Goal: Task Accomplishment & Management: Use online tool/utility

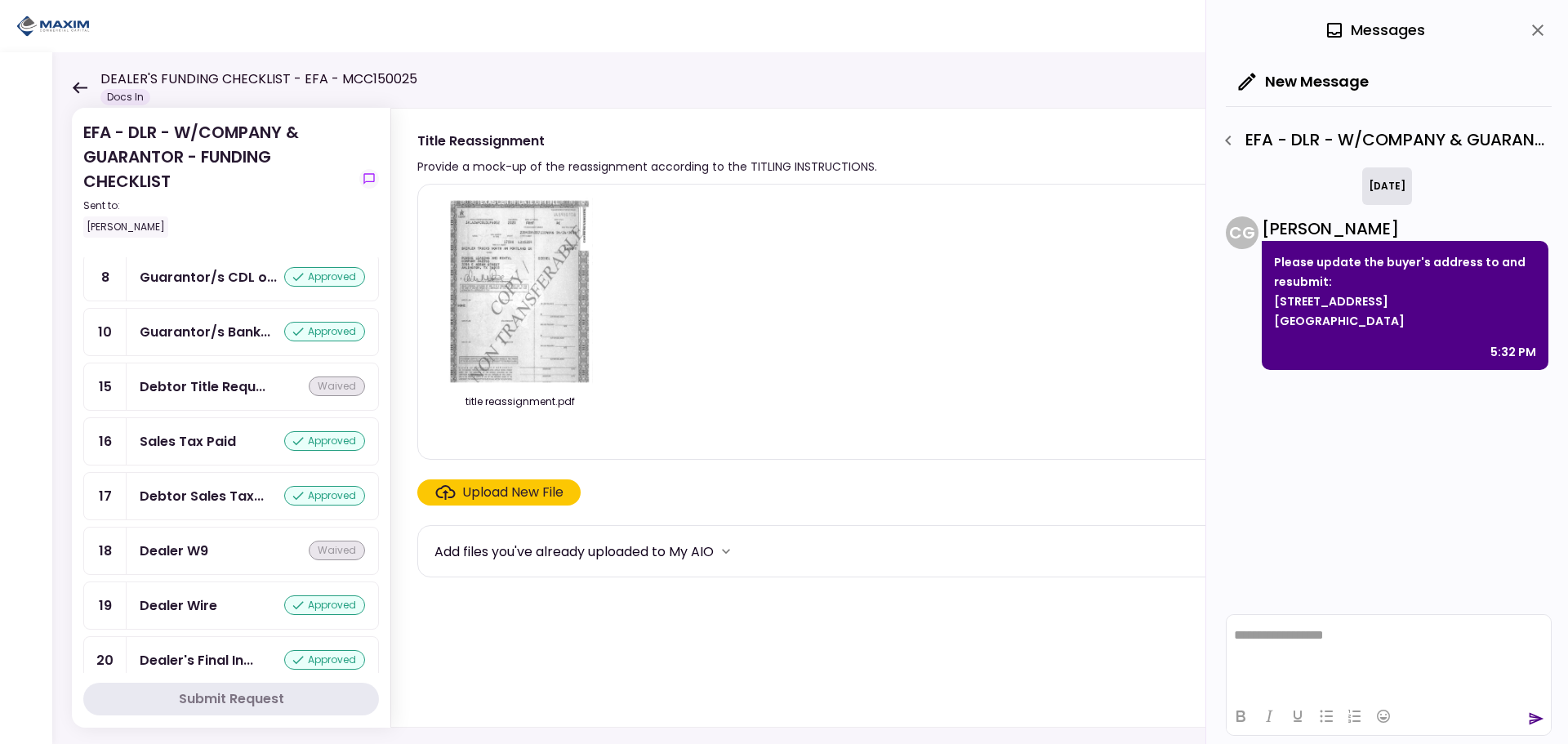
scroll to position [1224, 0]
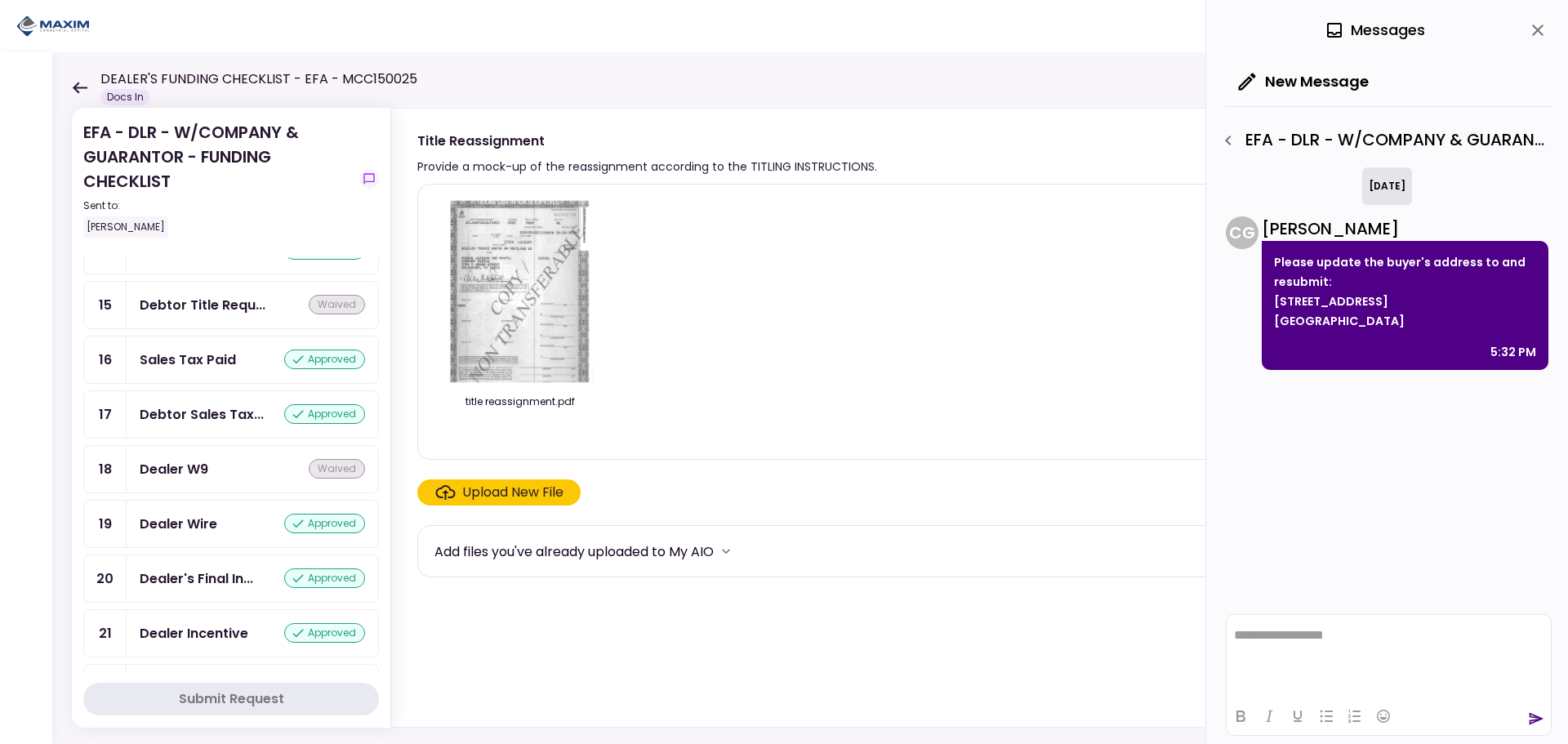
click at [1439, 609] on div "**********" at bounding box center [1388, 674] width 326 height 138
click at [453, 329] on img at bounding box center [520, 291] width 145 height 187
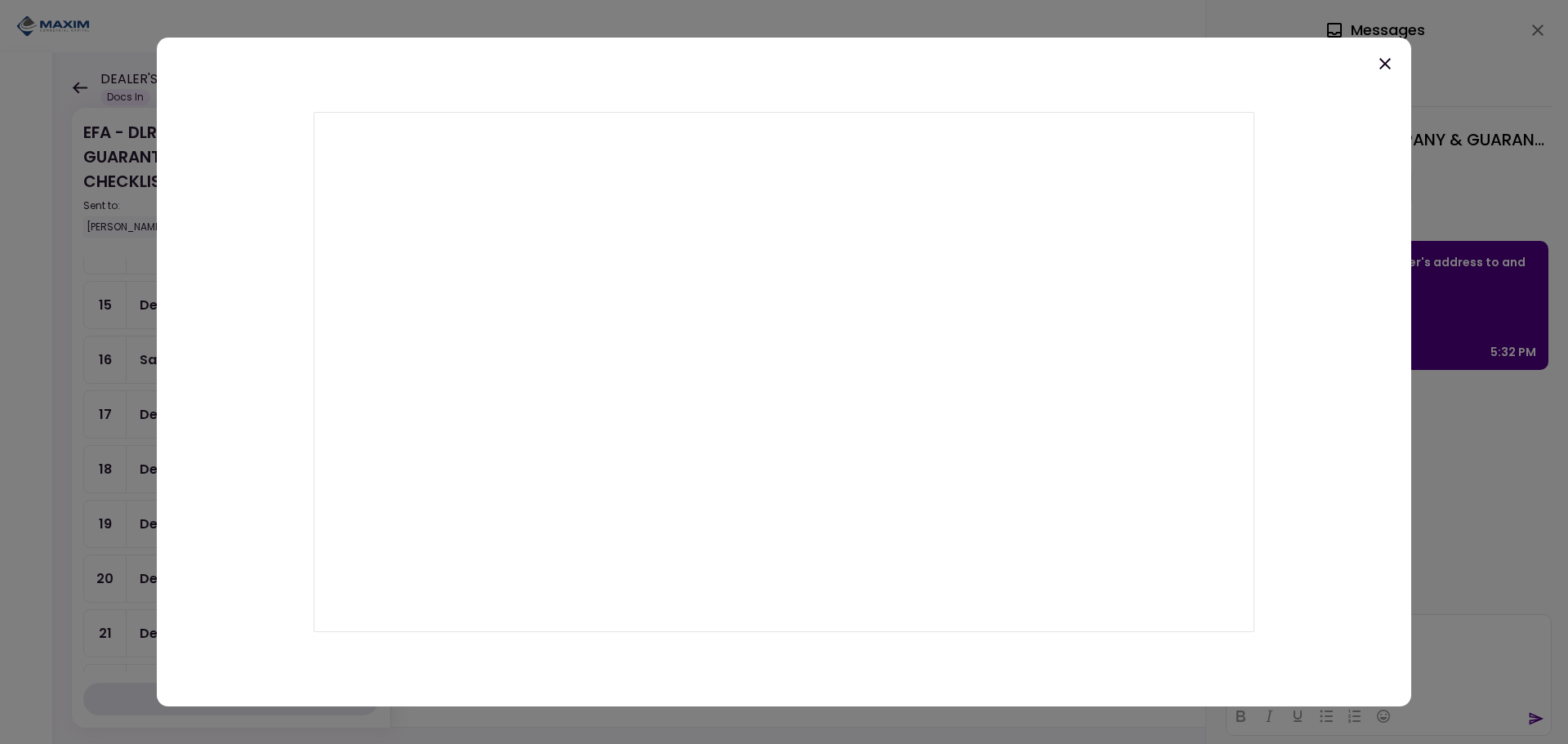
click at [1381, 64] on icon at bounding box center [1386, 64] width 20 height 20
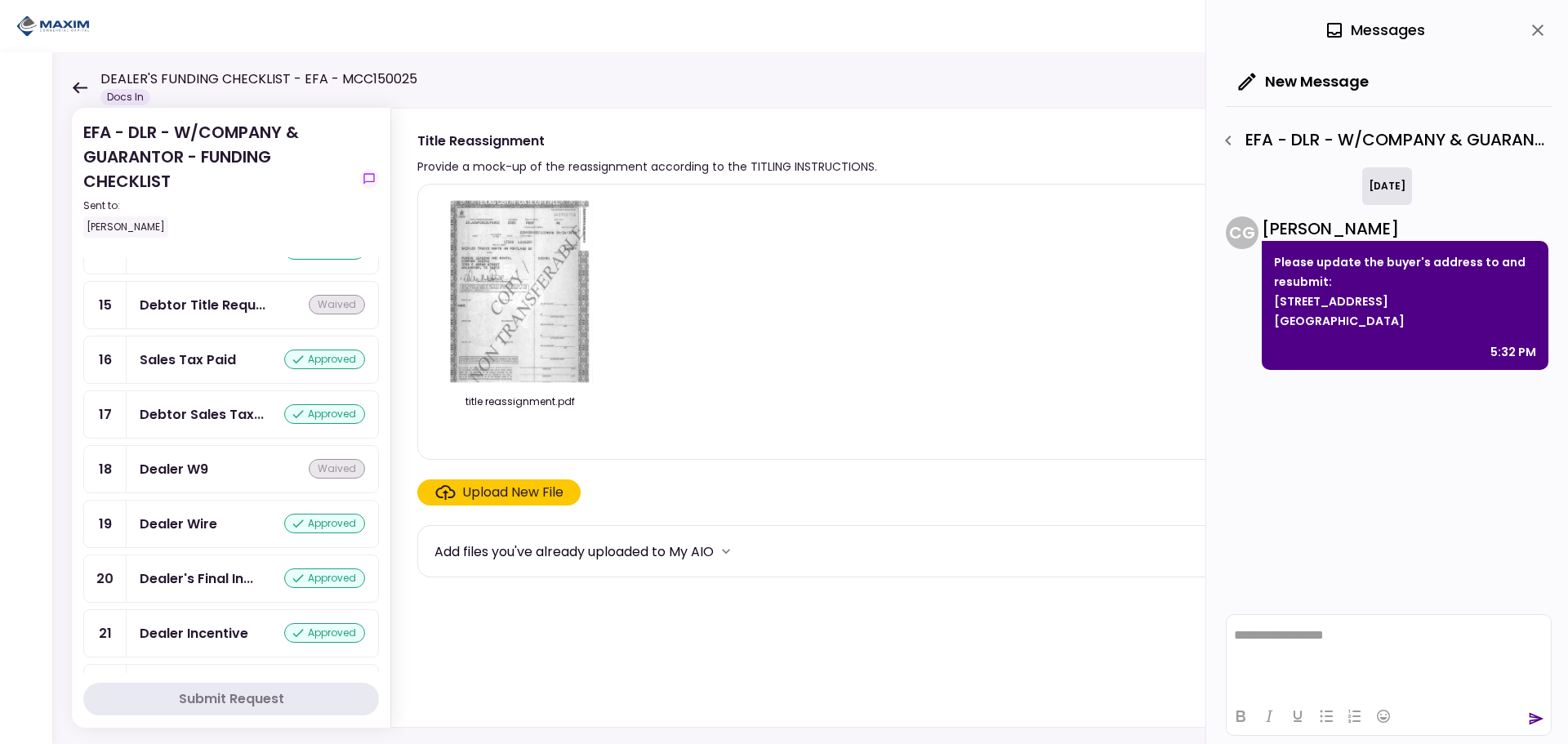
click at [504, 492] on div "Upload New File" at bounding box center [513, 492] width 101 height 20
click at [0, 0] on input "Upload New File" at bounding box center [0, 0] width 0 height 0
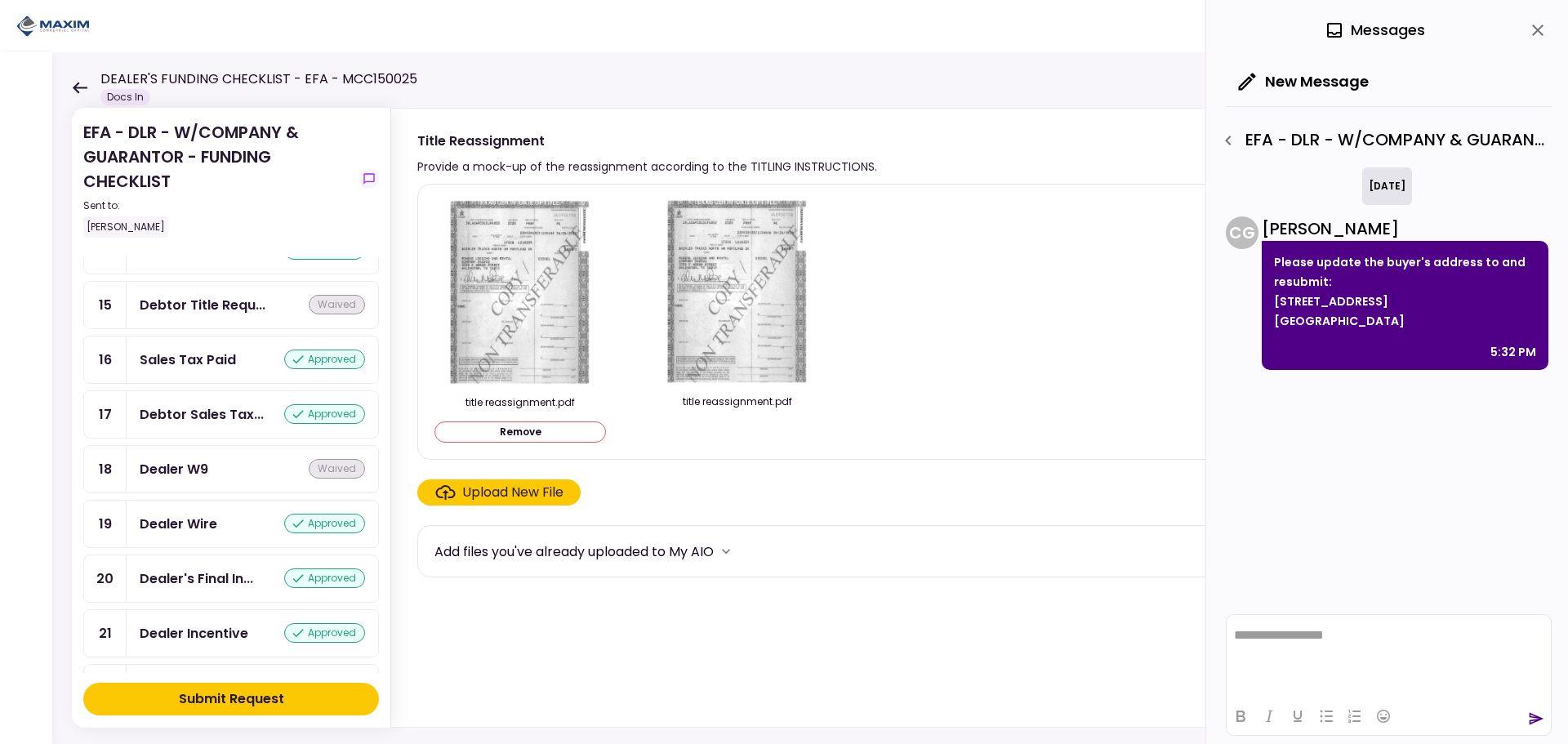
click at [233, 699] on div "Submit Request" at bounding box center [231, 699] width 106 height 20
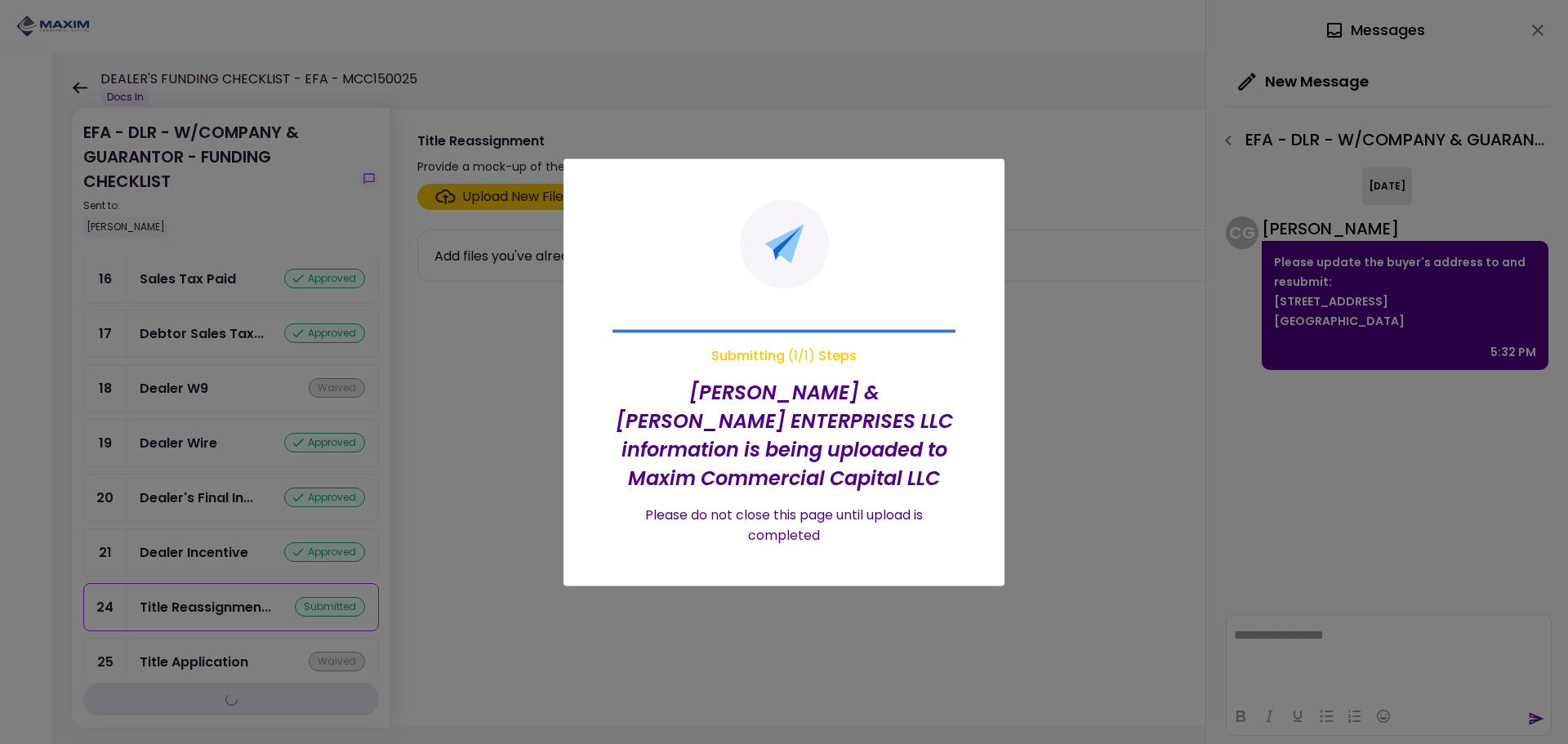
scroll to position [1144, 0]
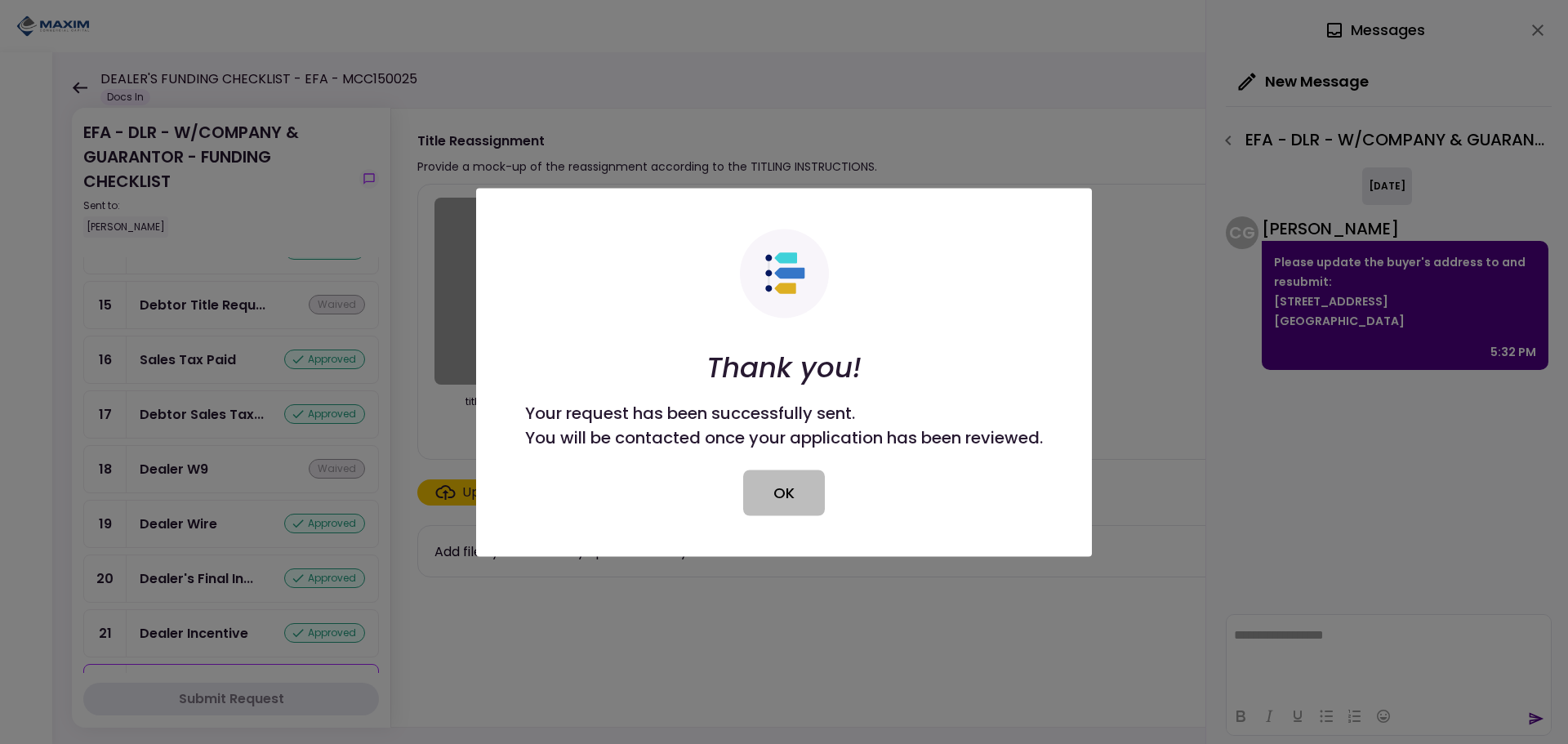
click at [774, 484] on button "OK" at bounding box center [784, 492] width 81 height 46
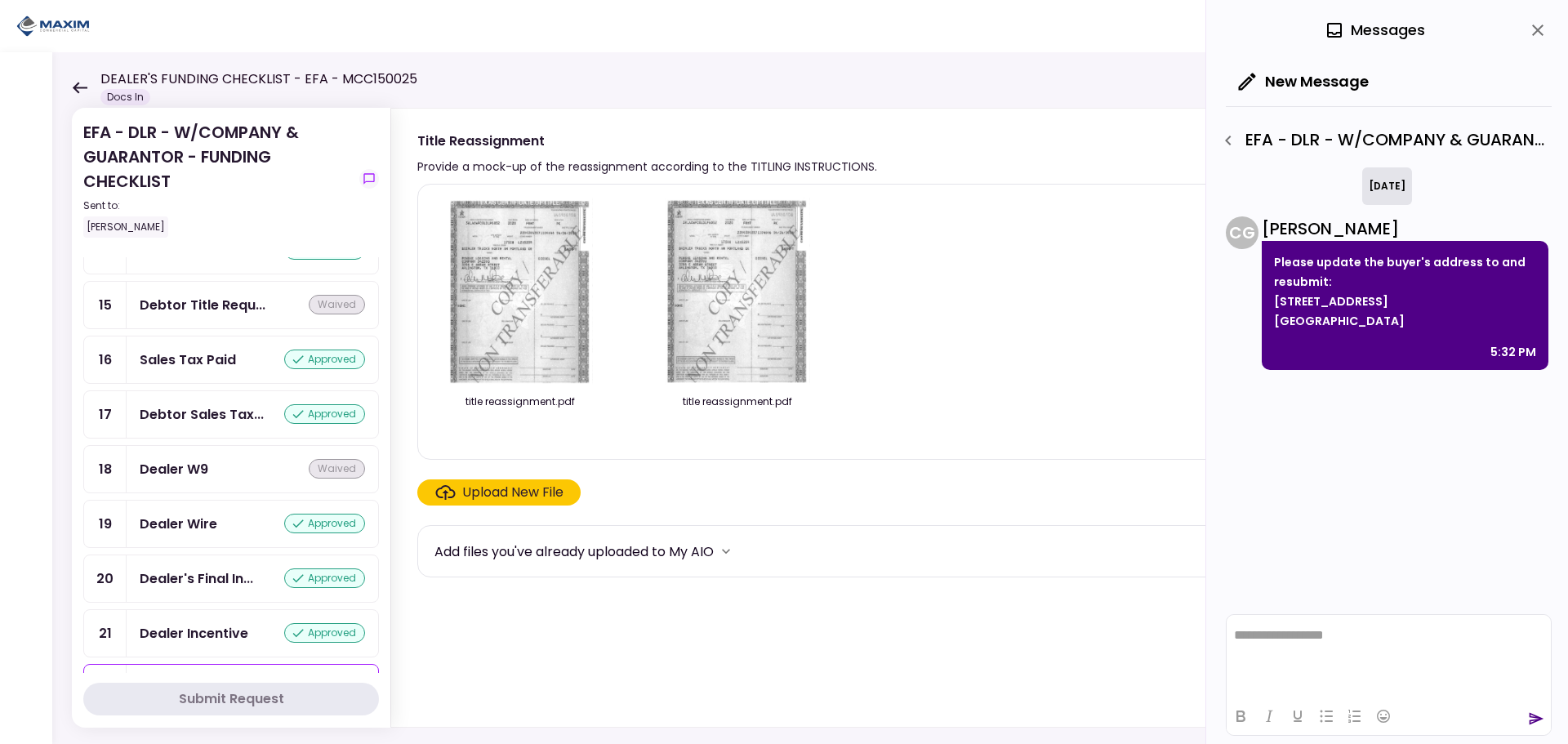
click at [729, 329] on img at bounding box center [737, 291] width 145 height 187
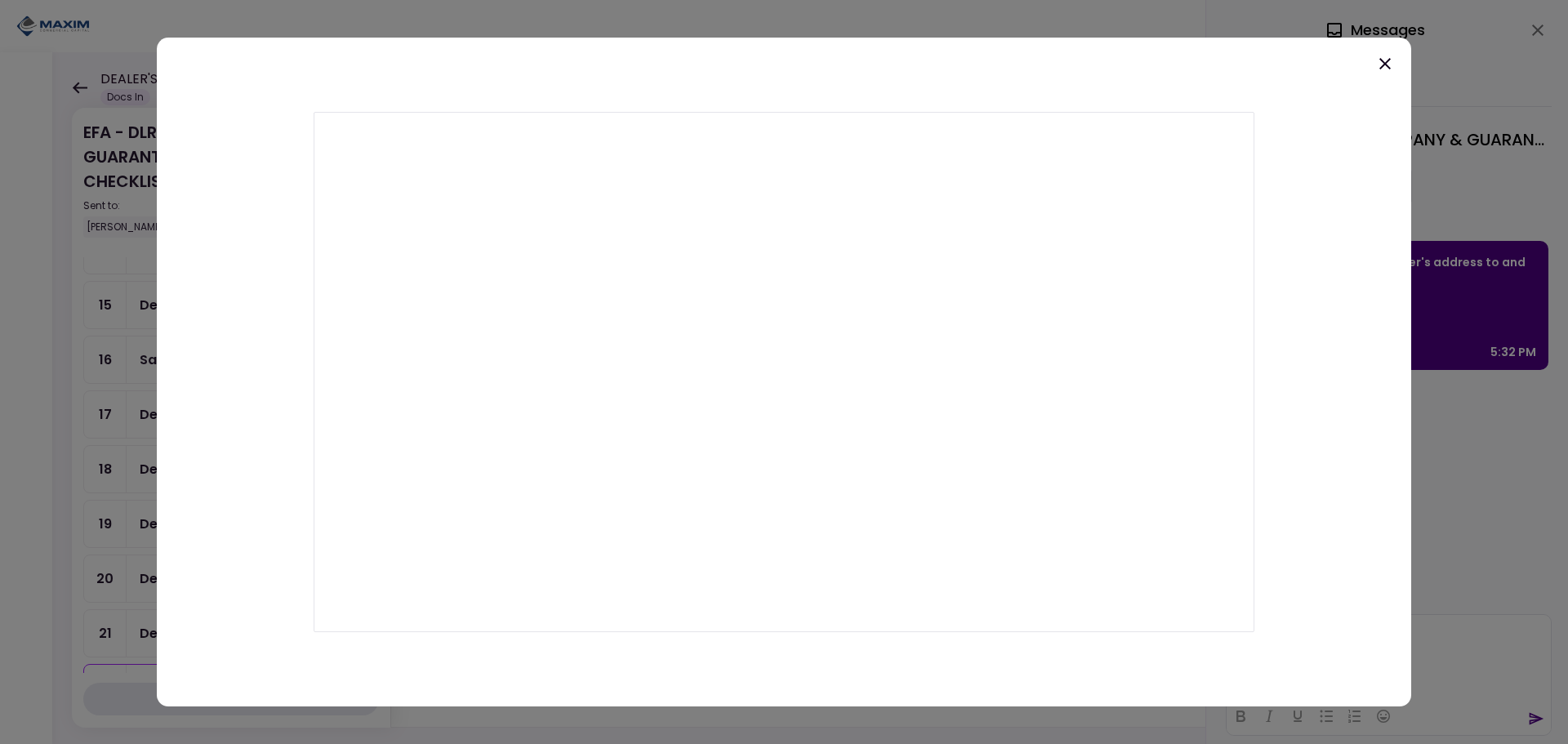
click at [1392, 63] on icon at bounding box center [1386, 64] width 20 height 20
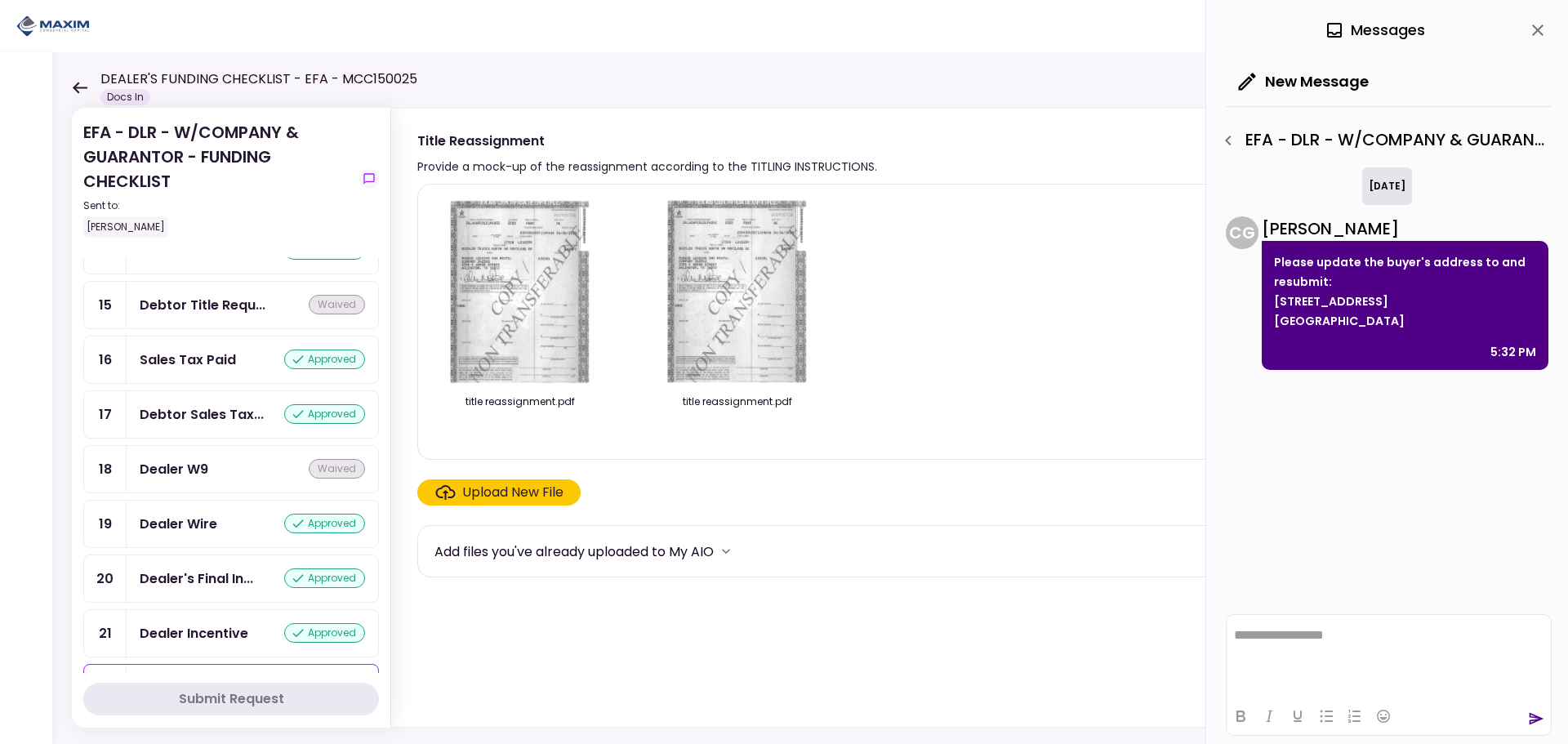
drag, startPoint x: 717, startPoint y: 345, endPoint x: 694, endPoint y: 423, distance: 81.3
click at [694, 423] on div at bounding box center [738, 432] width 172 height 22
click at [534, 345] on img at bounding box center [520, 291] width 145 height 187
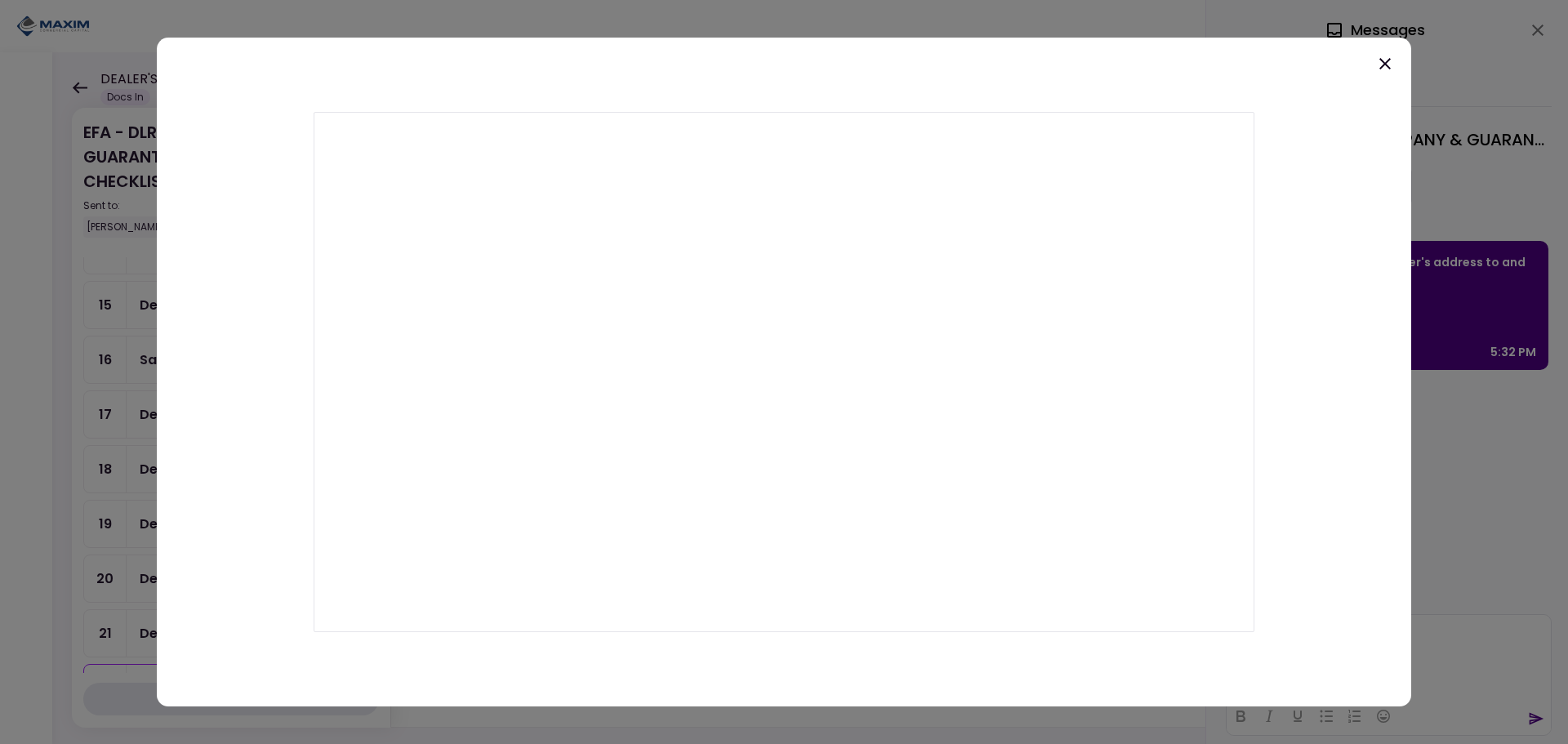
click at [1445, 445] on div at bounding box center [784, 372] width 1568 height 744
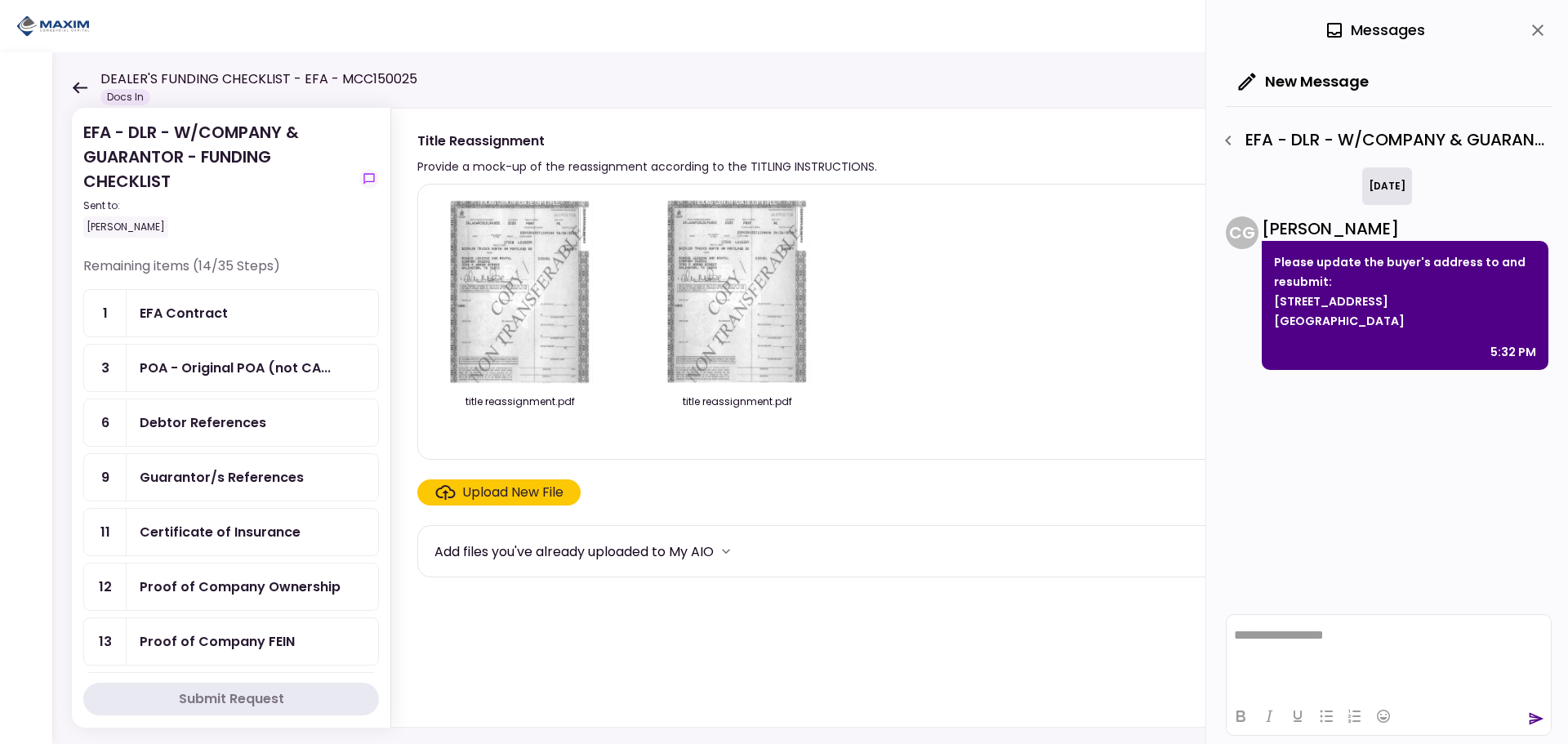
scroll to position [0, 0]
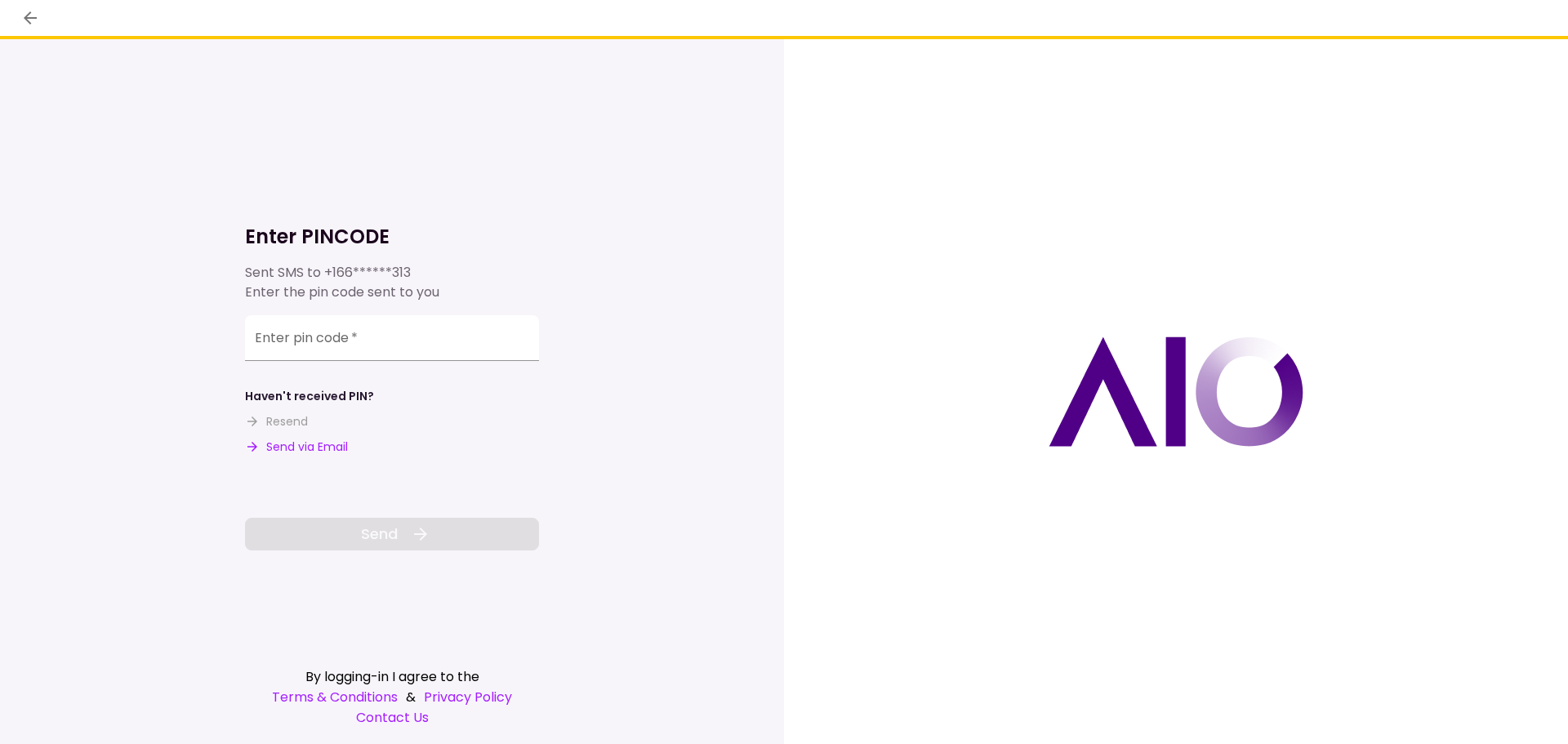
click at [311, 440] on button "Send via Email" at bounding box center [296, 447] width 103 height 17
click at [425, 324] on input "Enter pin code   *" at bounding box center [392, 338] width 294 height 46
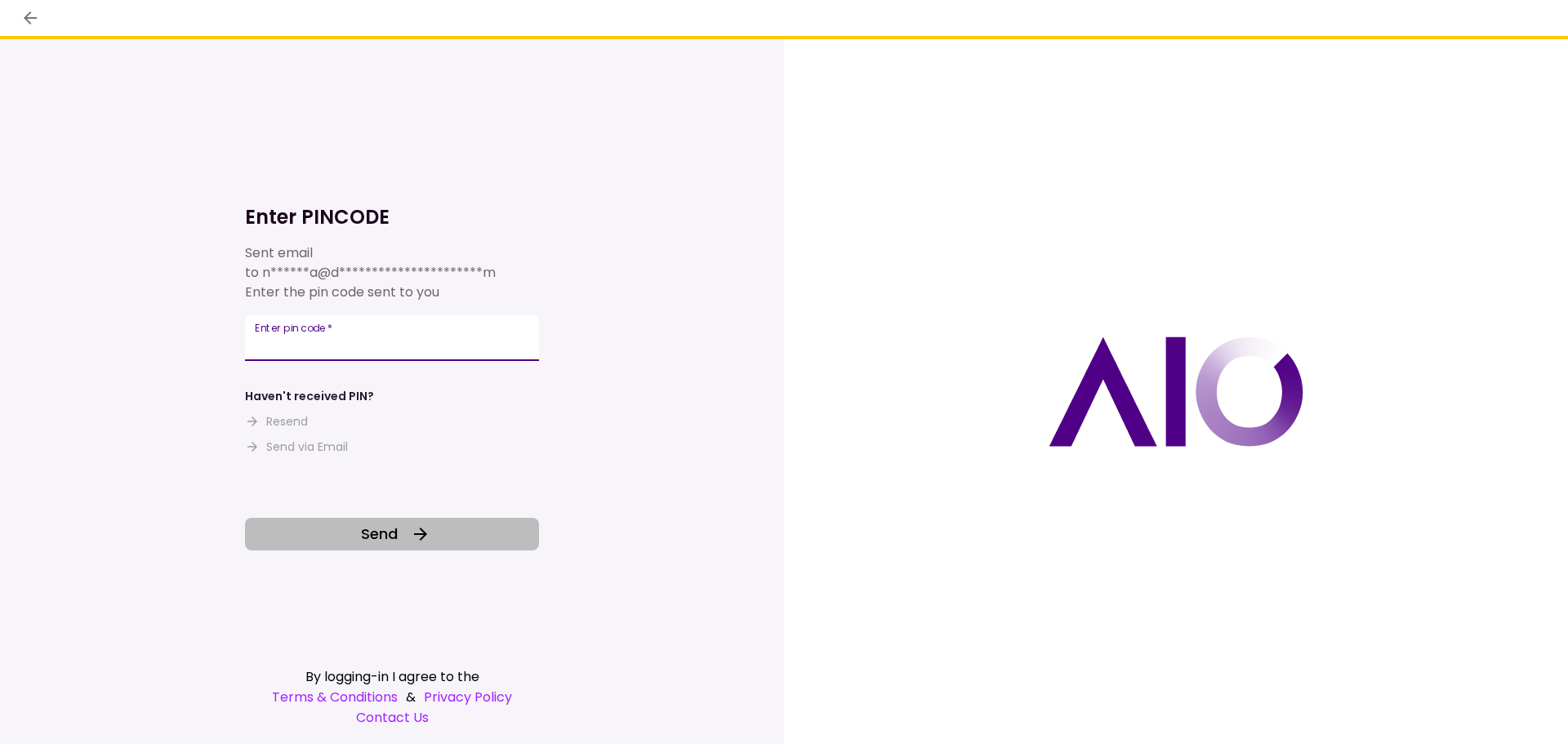
type input "******"
click at [406, 524] on button "Send" at bounding box center [392, 534] width 294 height 33
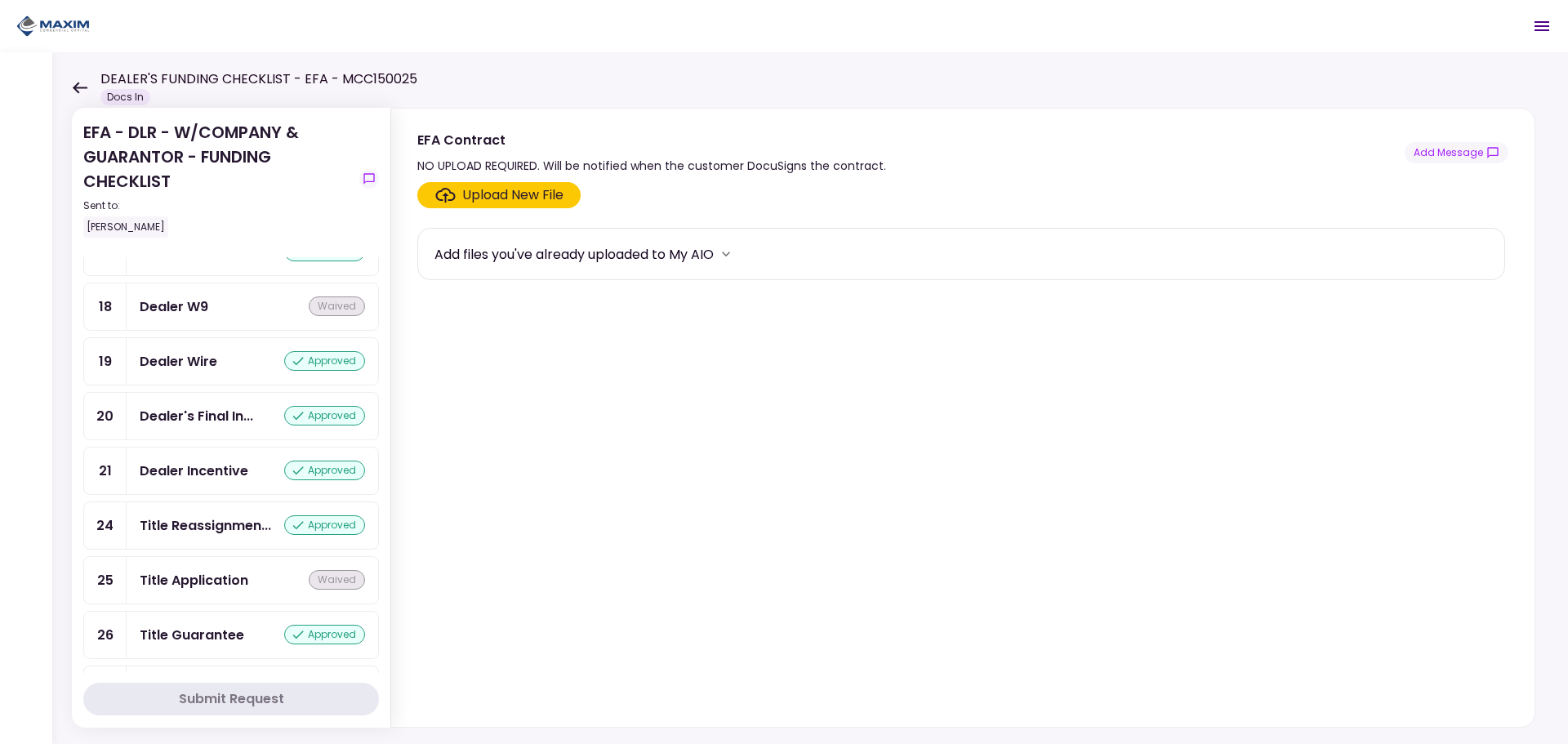
scroll to position [1388, 0]
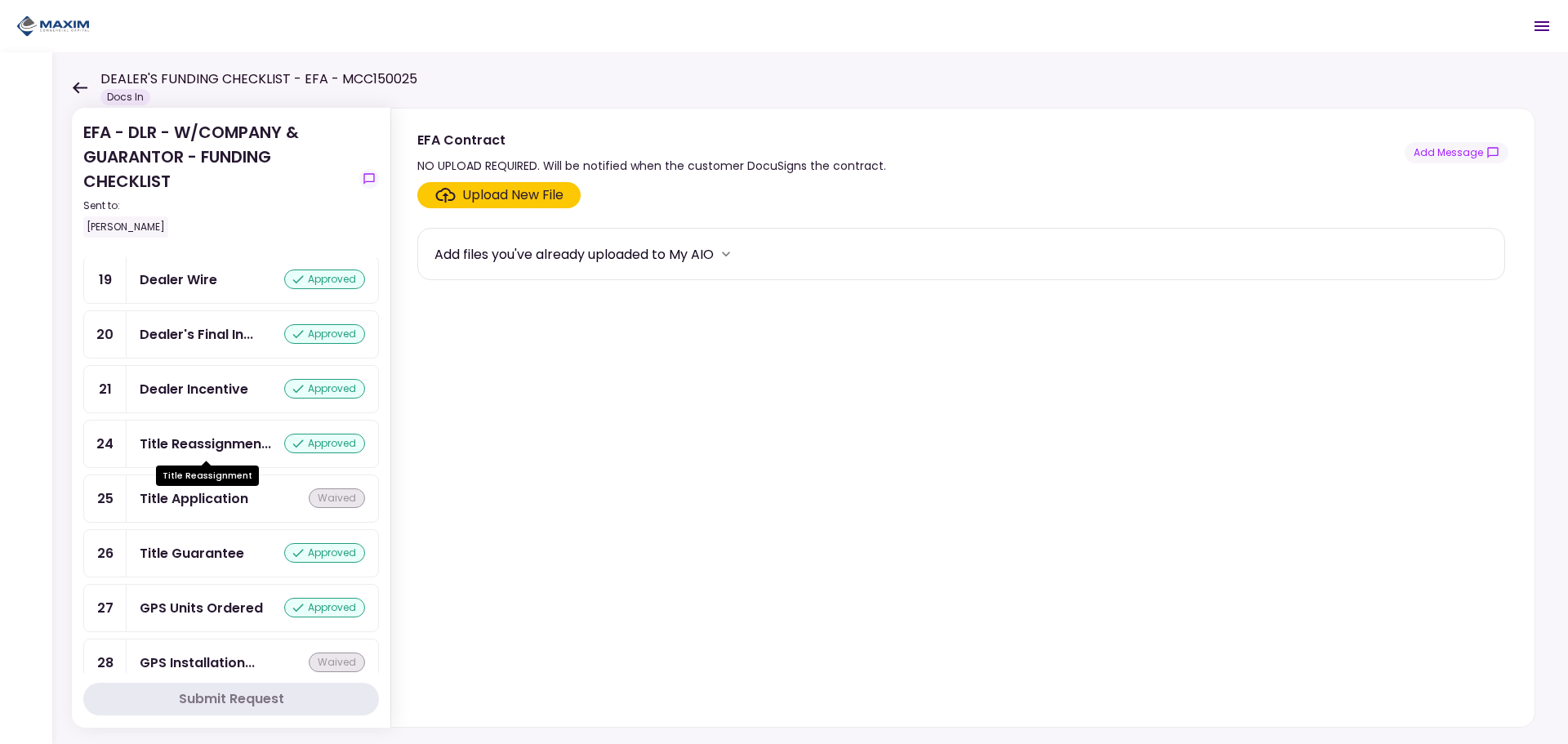
click at [217, 448] on div "Title Reassignmen..." at bounding box center [206, 443] width 132 height 21
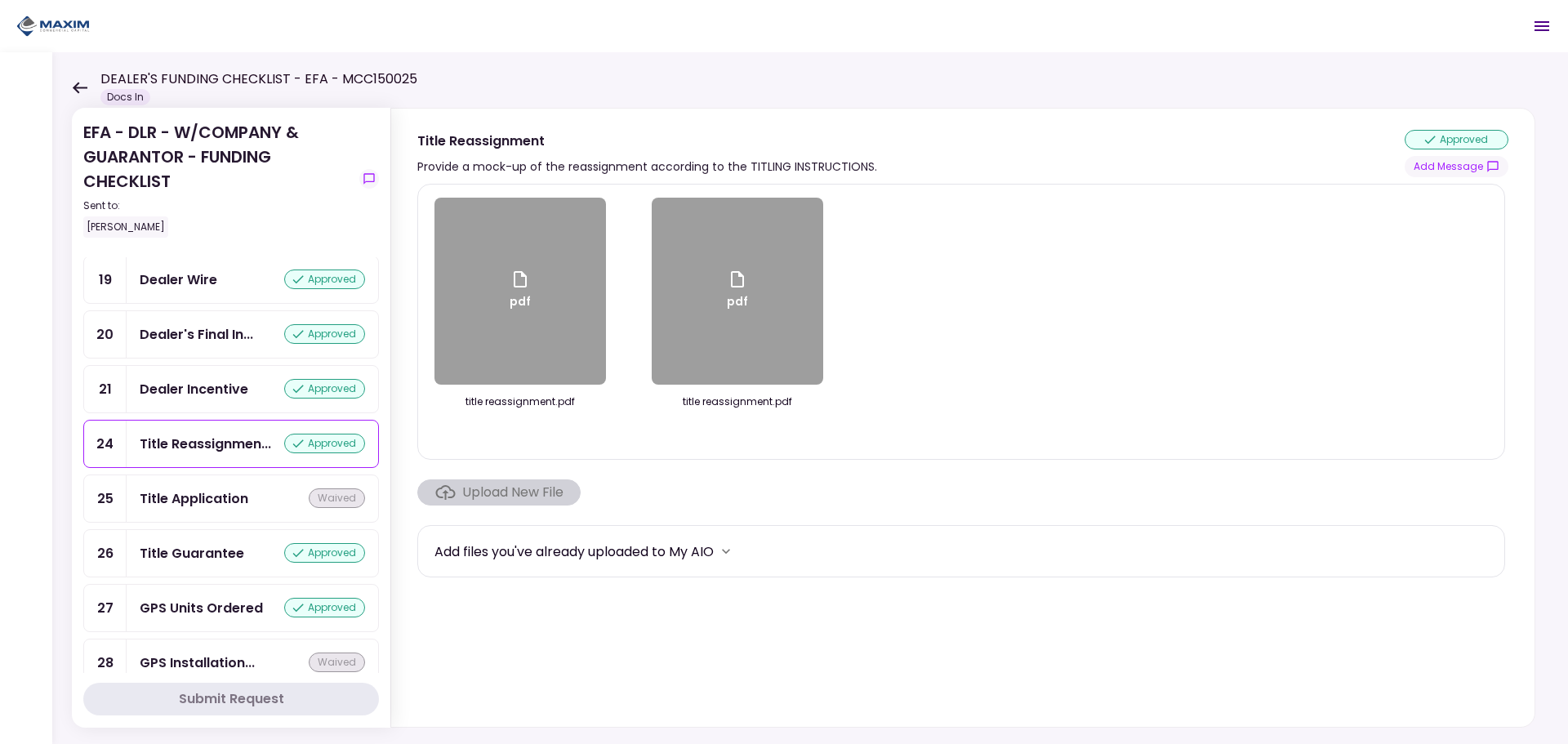
click at [555, 260] on div "pdf" at bounding box center [520, 291] width 172 height 187
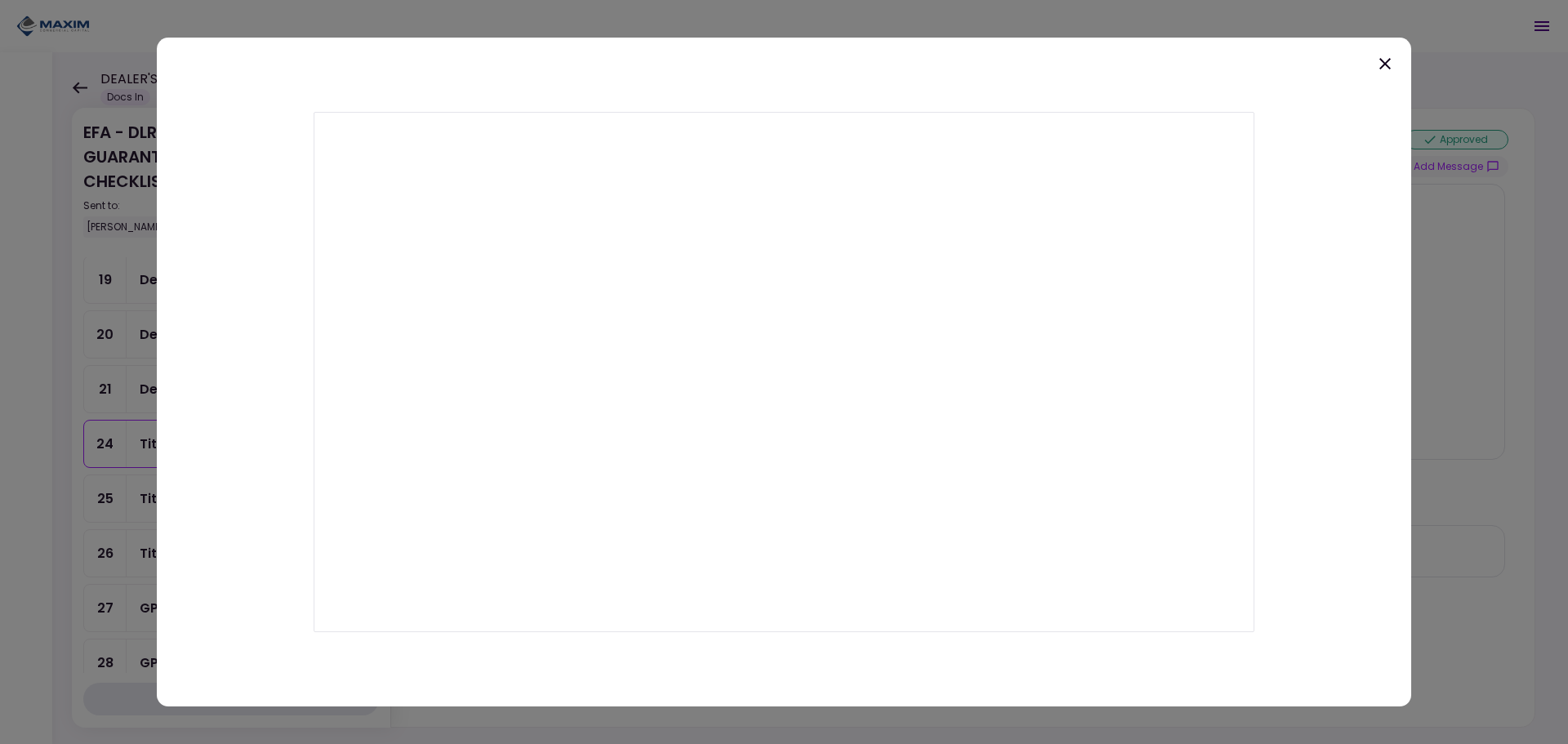
click at [1378, 57] on icon at bounding box center [1386, 64] width 20 height 20
